Goal: Task Accomplishment & Management: Use online tool/utility

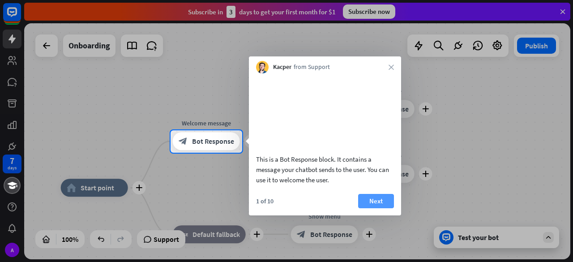
click at [382, 208] on button "Next" at bounding box center [376, 201] width 36 height 14
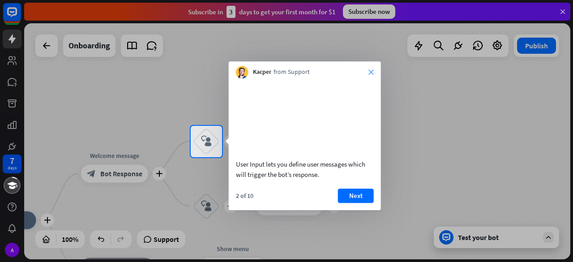
click at [369, 74] on icon "close" at bounding box center [370, 71] width 5 height 5
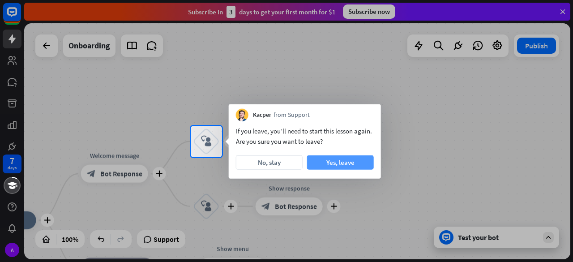
click at [341, 163] on button "Yes, leave" at bounding box center [340, 162] width 67 height 14
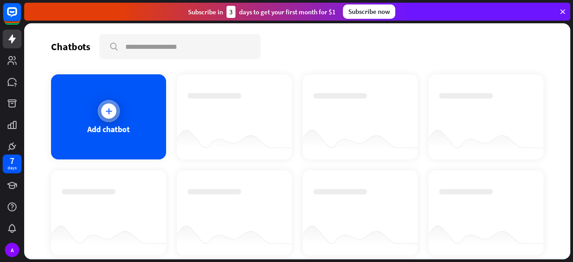
click at [106, 112] on icon at bounding box center [108, 110] width 9 height 9
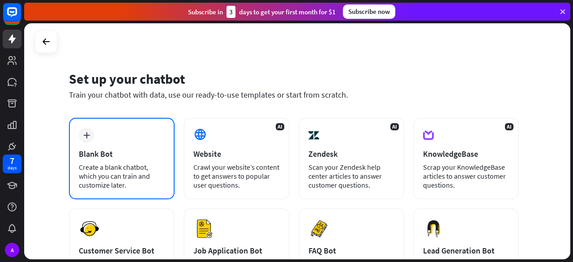
click at [154, 144] on div "plus Blank Bot Create a blank chatbot, which you can train and customize later." at bounding box center [122, 158] width 106 height 81
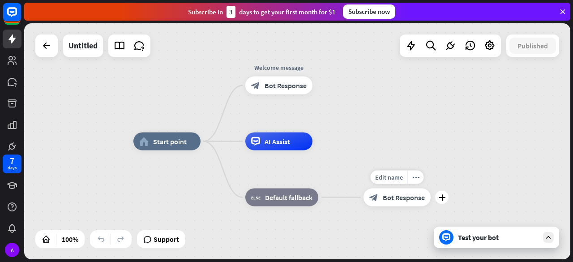
click at [384, 202] on div "block_bot_response Bot Response" at bounding box center [396, 197] width 67 height 18
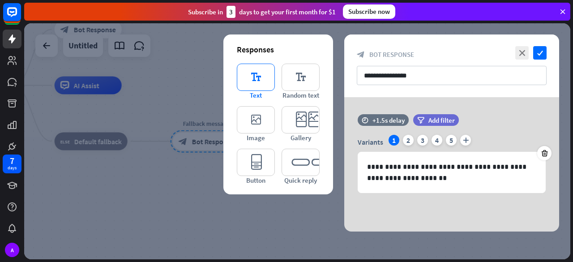
click at [261, 81] on icon "editor_text" at bounding box center [256, 77] width 38 height 27
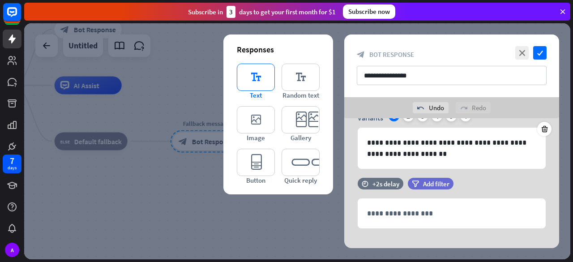
scroll to position [56, 0]
